Goal: Task Accomplishment & Management: Use online tool/utility

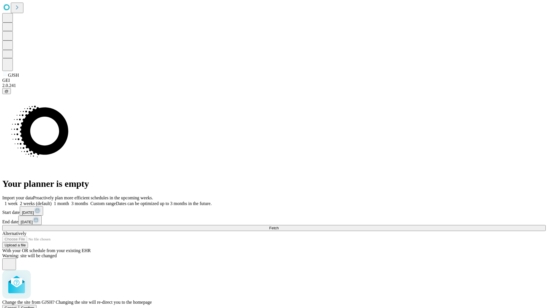
click at [35, 306] on span "Confirm" at bounding box center [27, 308] width 13 height 4
click at [52, 201] on label "2 weeks (default)" at bounding box center [35, 203] width 34 height 5
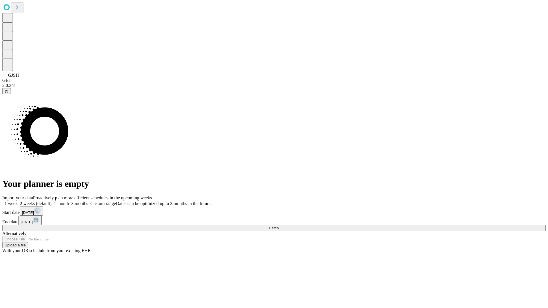
click at [278, 226] on span "Fetch" at bounding box center [273, 228] width 9 height 4
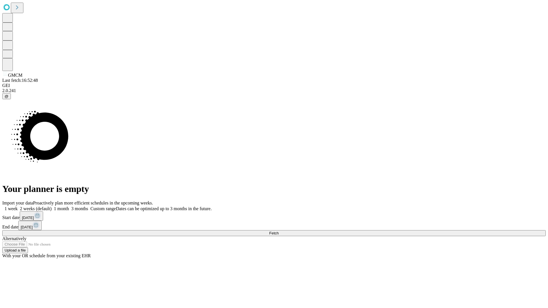
click at [52, 206] on label "2 weeks (default)" at bounding box center [35, 208] width 34 height 5
click at [278, 231] on span "Fetch" at bounding box center [273, 233] width 9 height 4
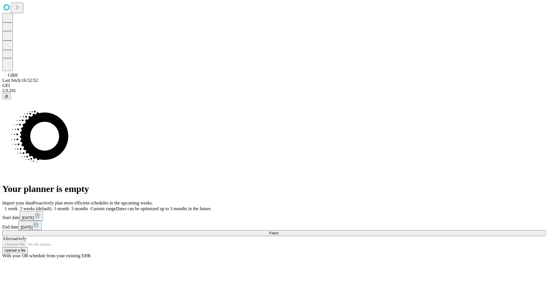
click at [52, 206] on label "2 weeks (default)" at bounding box center [35, 208] width 34 height 5
click at [278, 231] on span "Fetch" at bounding box center [273, 233] width 9 height 4
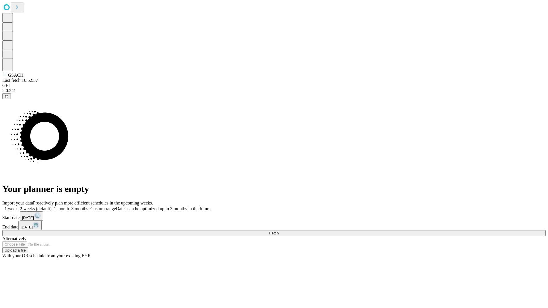
click at [52, 206] on label "2 weeks (default)" at bounding box center [35, 208] width 34 height 5
click at [278, 231] on span "Fetch" at bounding box center [273, 233] width 9 height 4
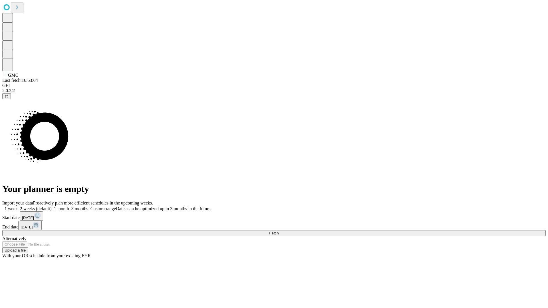
click at [52, 206] on label "2 weeks (default)" at bounding box center [35, 208] width 34 height 5
click at [278, 231] on span "Fetch" at bounding box center [273, 233] width 9 height 4
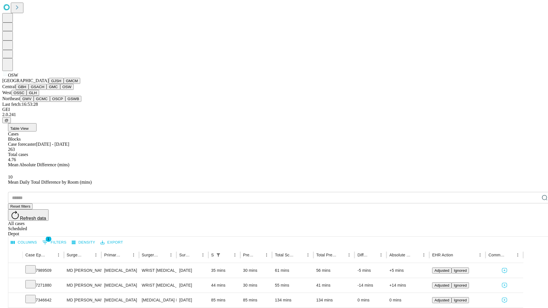
click at [27, 96] on button "OSSC" at bounding box center [18, 93] width 15 height 6
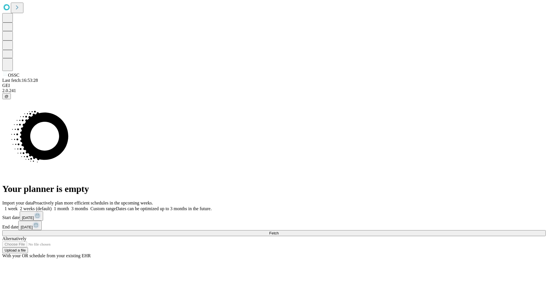
click at [52, 206] on label "2 weeks (default)" at bounding box center [35, 208] width 34 height 5
click at [278, 231] on span "Fetch" at bounding box center [273, 233] width 9 height 4
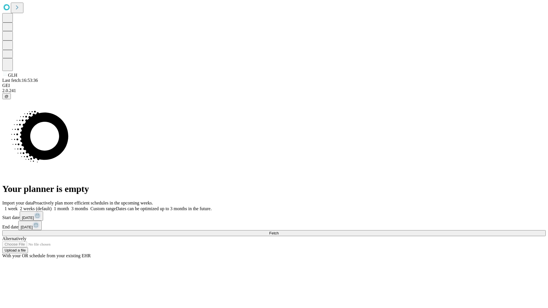
click at [52, 206] on label "2 weeks (default)" at bounding box center [35, 208] width 34 height 5
click at [278, 231] on span "Fetch" at bounding box center [273, 233] width 9 height 4
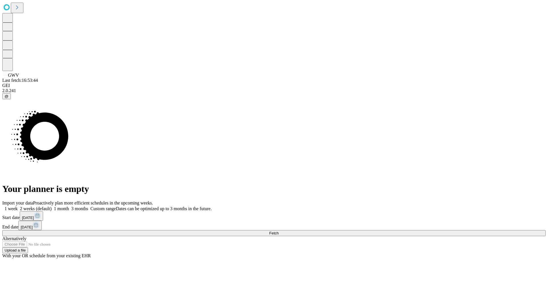
click at [52, 206] on label "2 weeks (default)" at bounding box center [35, 208] width 34 height 5
click at [278, 231] on span "Fetch" at bounding box center [273, 233] width 9 height 4
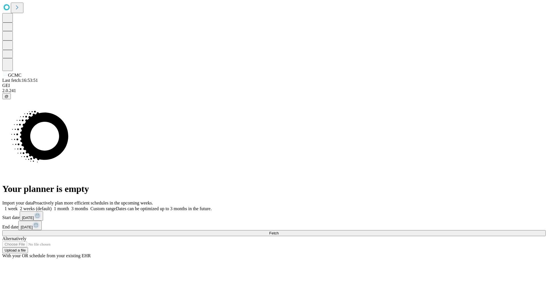
click at [52, 206] on label "2 weeks (default)" at bounding box center [35, 208] width 34 height 5
click at [278, 231] on span "Fetch" at bounding box center [273, 233] width 9 height 4
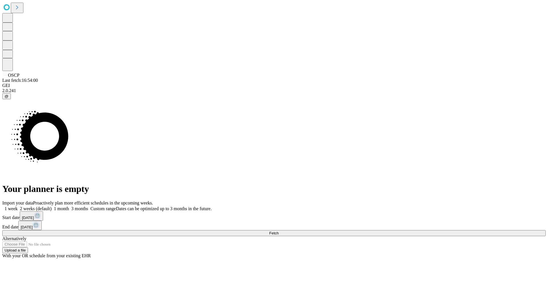
click at [52, 206] on label "2 weeks (default)" at bounding box center [35, 208] width 34 height 5
click at [278, 231] on span "Fetch" at bounding box center [273, 233] width 9 height 4
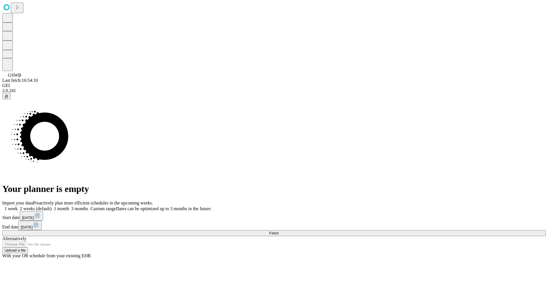
click at [52, 206] on label "2 weeks (default)" at bounding box center [35, 208] width 34 height 5
click at [278, 231] on span "Fetch" at bounding box center [273, 233] width 9 height 4
